Goal: Task Accomplishment & Management: Manage account settings

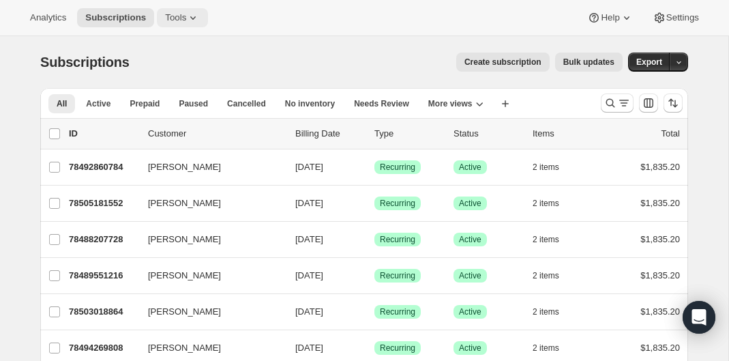
click at [179, 16] on span "Tools" at bounding box center [175, 17] width 21 height 11
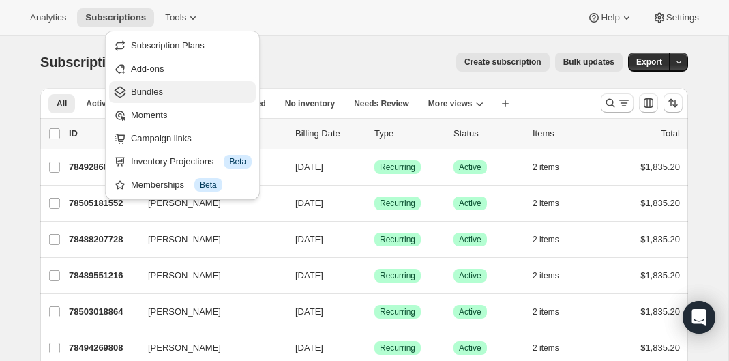
click at [155, 95] on span "Bundles" at bounding box center [147, 92] width 32 height 10
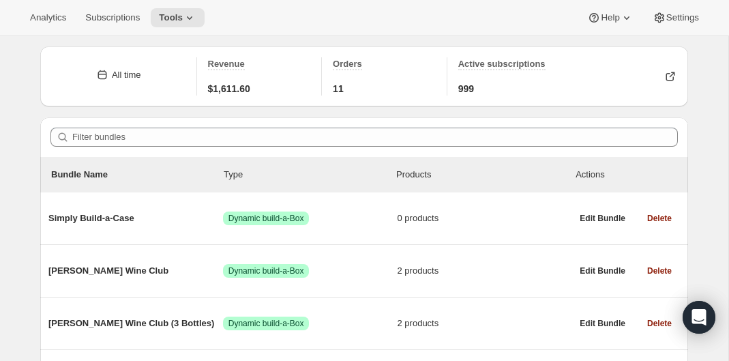
scroll to position [68, 0]
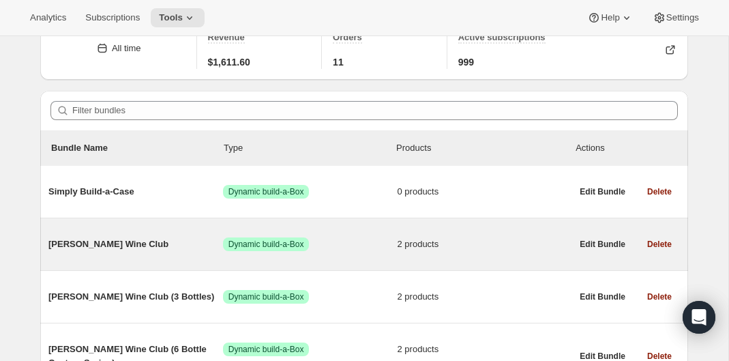
click at [114, 249] on span "[PERSON_NAME] Wine Club" at bounding box center [135, 244] width 175 height 14
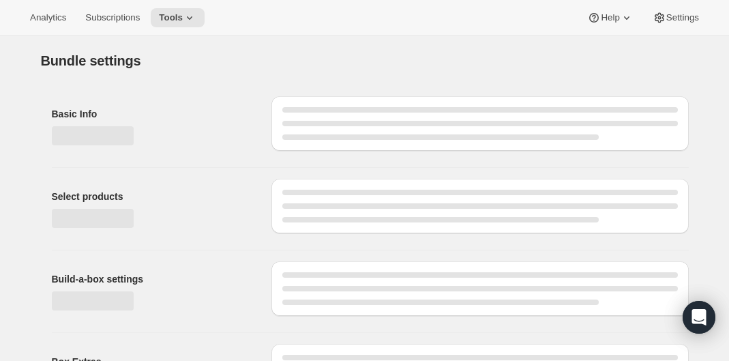
type input "[PERSON_NAME] Wine Club"
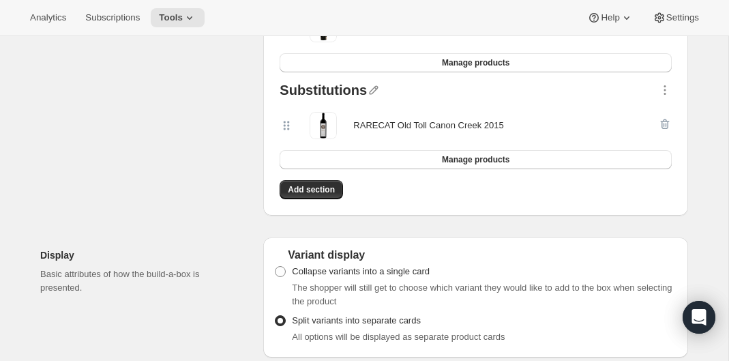
scroll to position [404, 0]
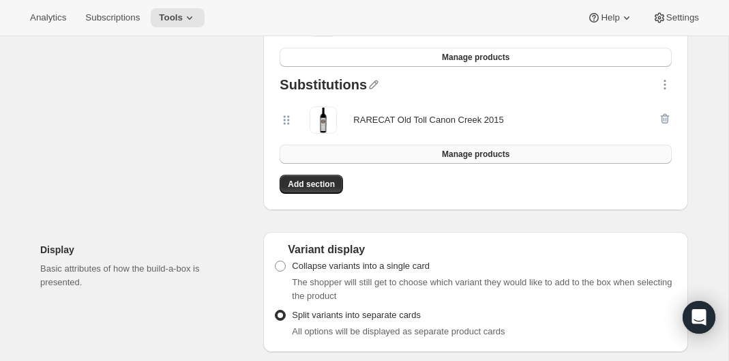
click at [333, 154] on button "Manage products" at bounding box center [476, 154] width 392 height 19
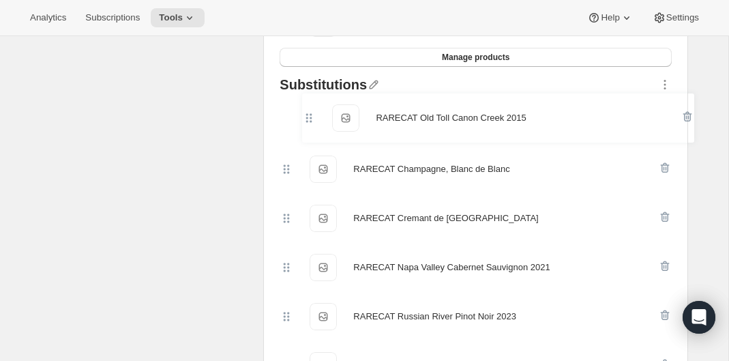
drag, startPoint x: 290, startPoint y: 266, endPoint x: 312, endPoint y: 113, distance: 154.3
click at [312, 113] on div "RARECAT Champagne, Blanc de Blanc RARECAT Champagne, Blanc de Blanc RARECAT Cre…" at bounding box center [476, 242] width 392 height 295
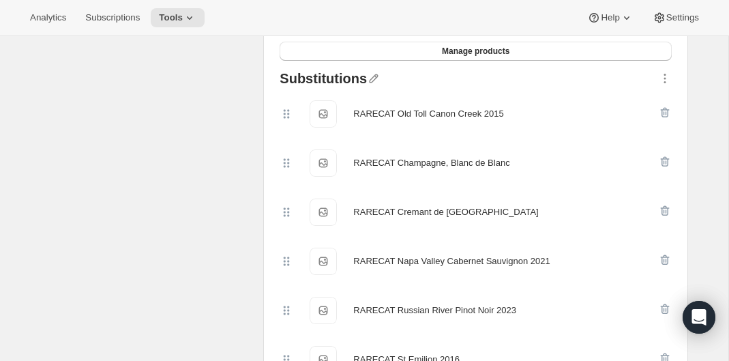
scroll to position [411, 0]
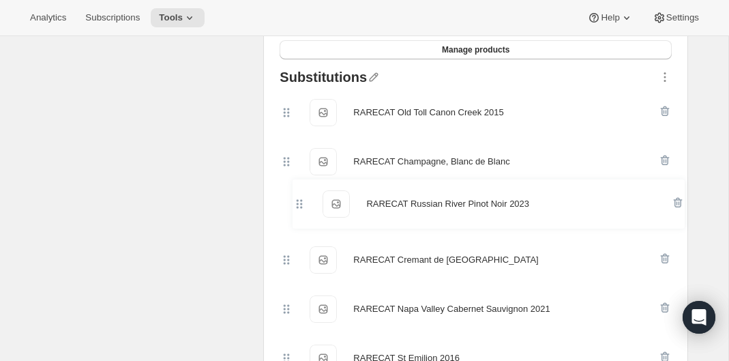
drag, startPoint x: 285, startPoint y: 306, endPoint x: 297, endPoint y: 197, distance: 109.7
click at [297, 196] on div "RARECAT Old Toll Canon Creek 2015 RARECAT Old Toll Canon Creek 2015 RARECAT Cha…" at bounding box center [476, 235] width 392 height 295
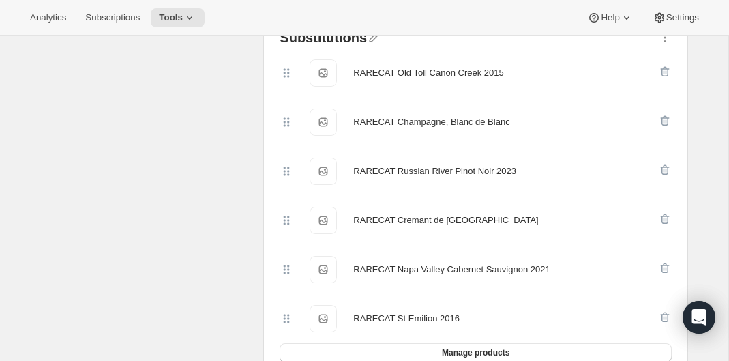
scroll to position [450, 0]
drag, startPoint x: 284, startPoint y: 263, endPoint x: 284, endPoint y: 213, distance: 50.4
click at [284, 240] on div "RARECAT Old Toll Canon Creek 2015 RARECAT Old Toll Canon Creek 2015 RARECAT Cha…" at bounding box center [476, 196] width 392 height 295
click at [284, 214] on icon at bounding box center [287, 221] width 14 height 14
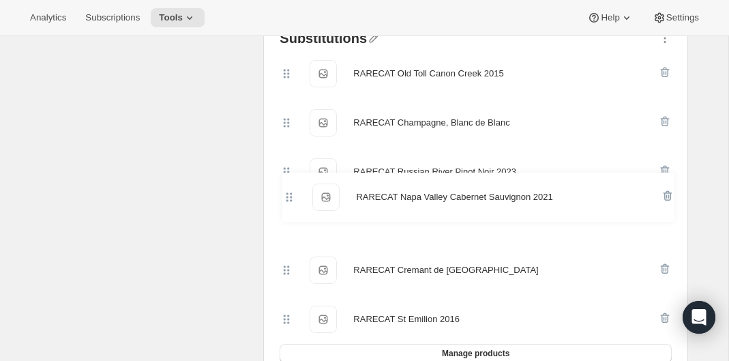
drag, startPoint x: 286, startPoint y: 273, endPoint x: 286, endPoint y: 209, distance: 64.1
click at [286, 209] on div "RARECAT Old Toll Canon Creek 2015 RARECAT Old Toll Canon Creek 2015 RARECAT Cha…" at bounding box center [476, 196] width 392 height 295
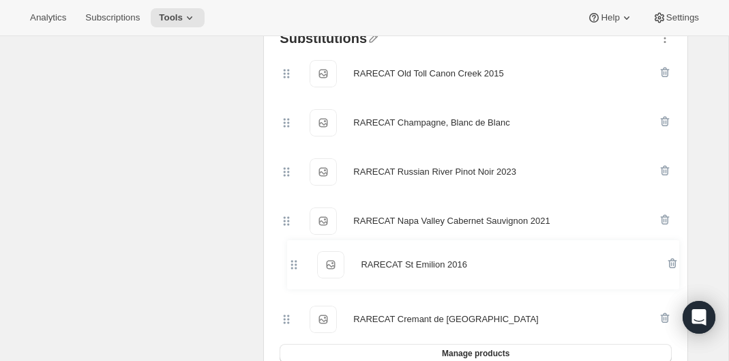
scroll to position [452, 0]
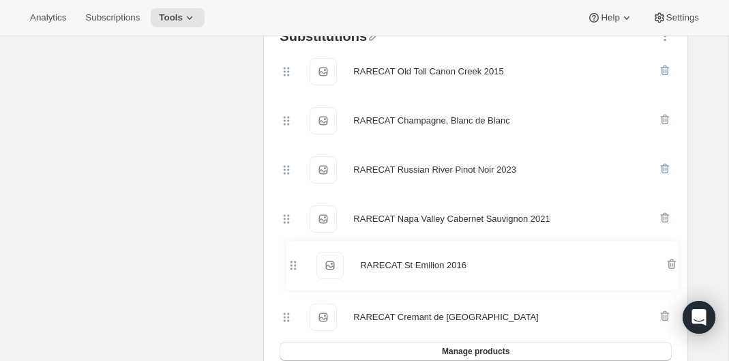
drag, startPoint x: 285, startPoint y: 321, endPoint x: 292, endPoint y: 262, distance: 59.7
click at [292, 262] on div "RARECAT Old Toll Canon Creek 2015 RARECAT Old Toll Canon Creek 2015 RARECAT Cha…" at bounding box center [476, 194] width 392 height 295
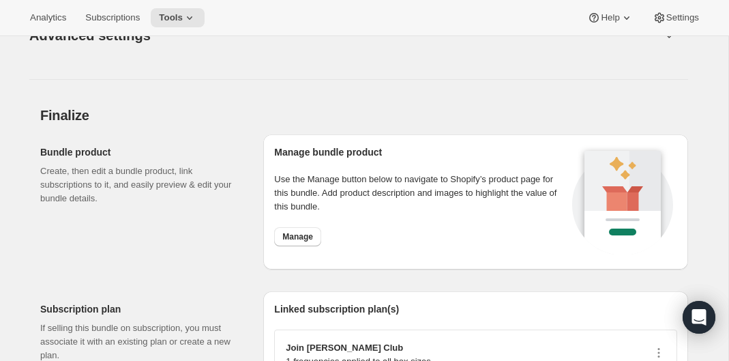
scroll to position [1449, 0]
